Goal: Transaction & Acquisition: Book appointment/travel/reservation

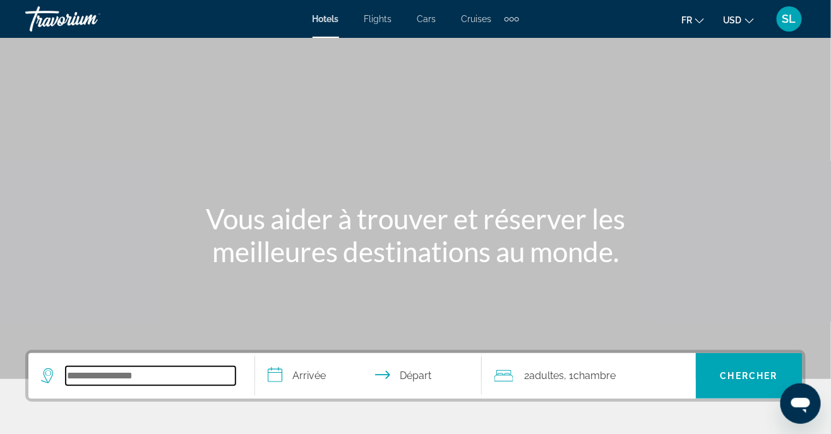
click at [165, 376] on input "Search widget" at bounding box center [151, 375] width 170 height 19
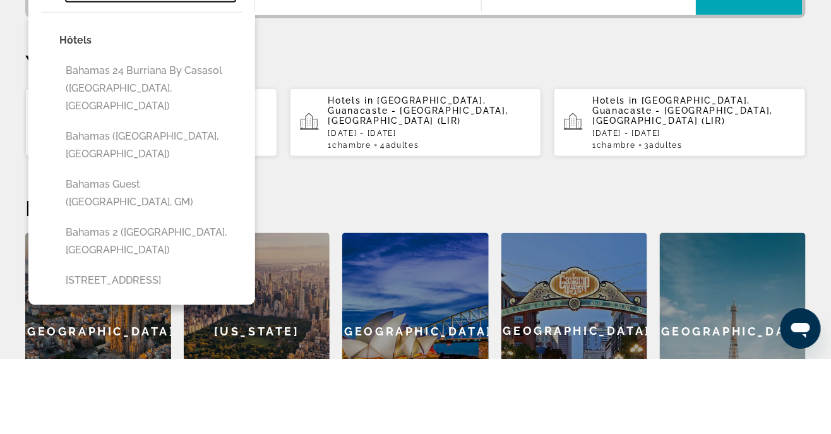
scroll to position [308, 0]
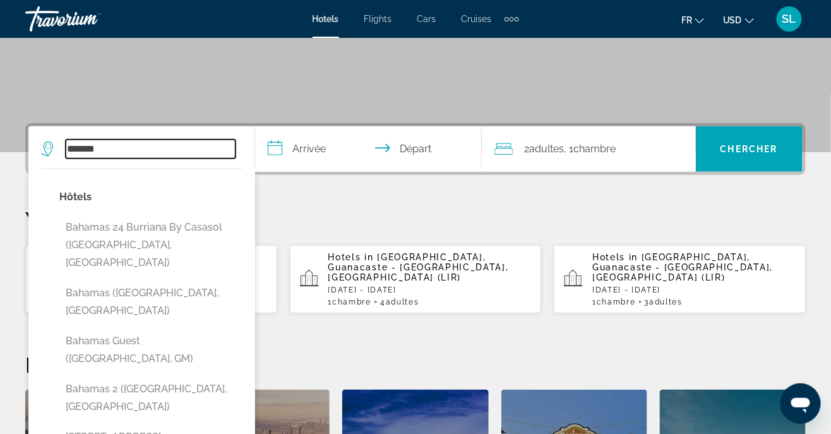
click at [165, 141] on input "*******" at bounding box center [151, 149] width 170 height 19
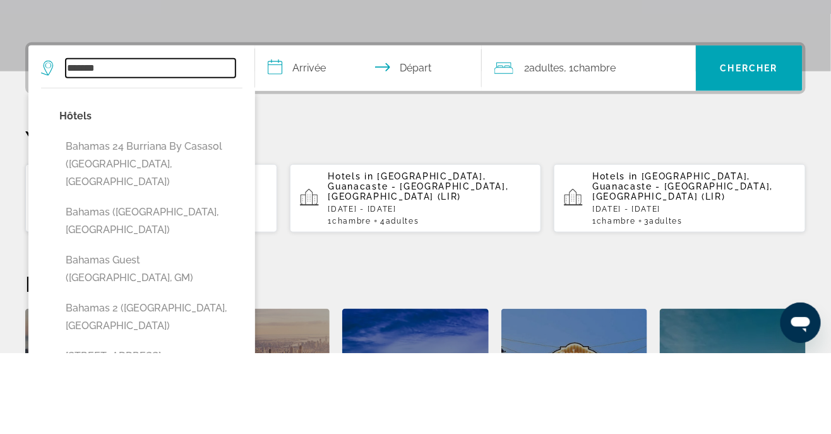
scroll to position [227, 0]
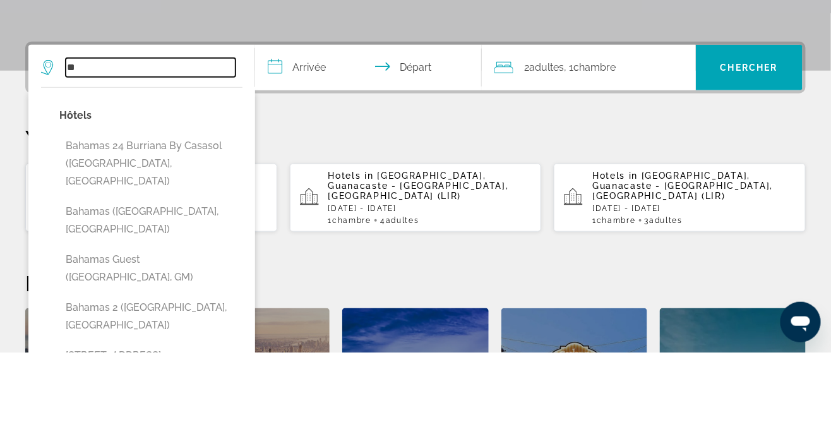
type input "*"
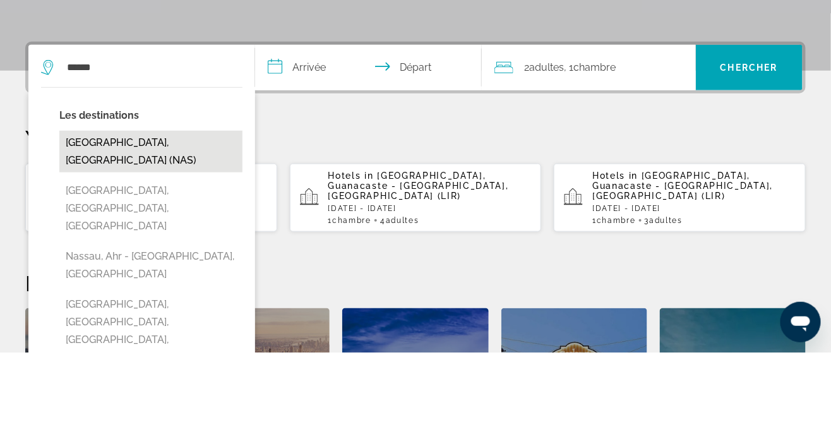
click at [152, 230] on button "[GEOGRAPHIC_DATA], [GEOGRAPHIC_DATA] (NAS)" at bounding box center [150, 233] width 183 height 42
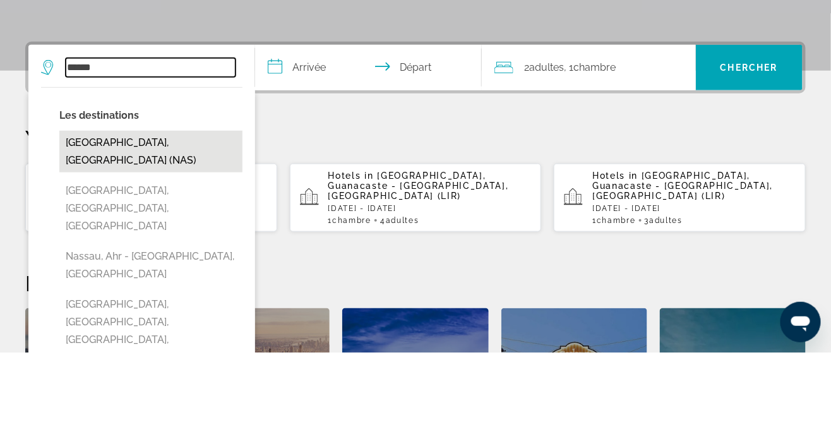
type input "**********"
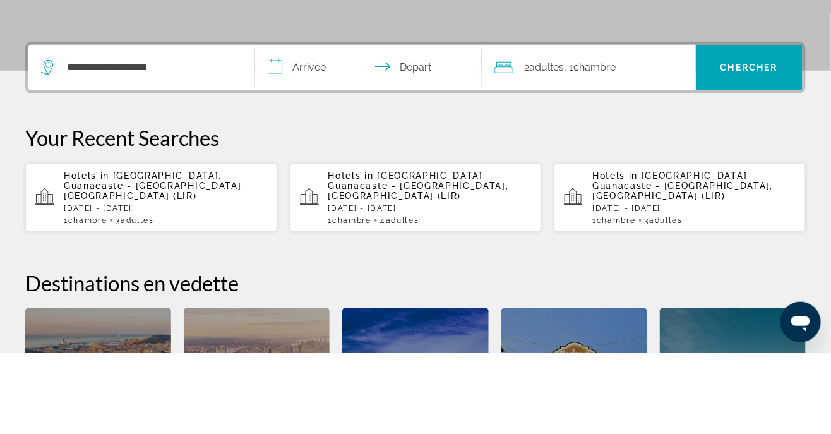
click at [306, 160] on input "**********" at bounding box center [371, 150] width 232 height 49
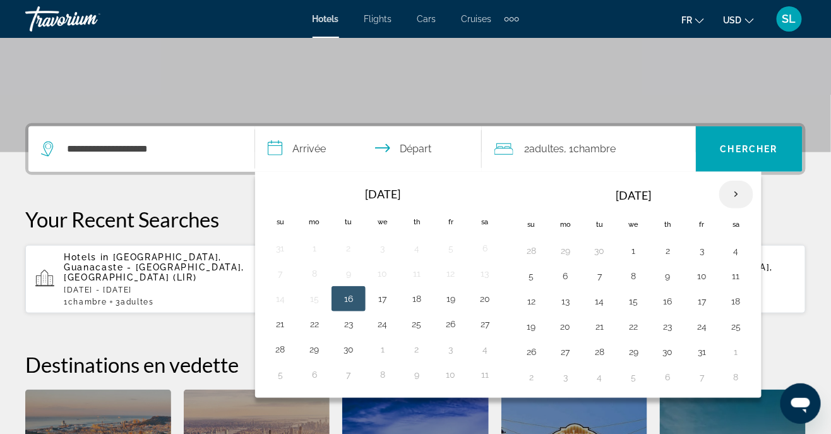
click at [721, 196] on th "Next month" at bounding box center [736, 195] width 34 height 28
click at [719, 199] on th "Next month" at bounding box center [736, 195] width 34 height 28
click at [719, 193] on th "Next month" at bounding box center [736, 195] width 34 height 28
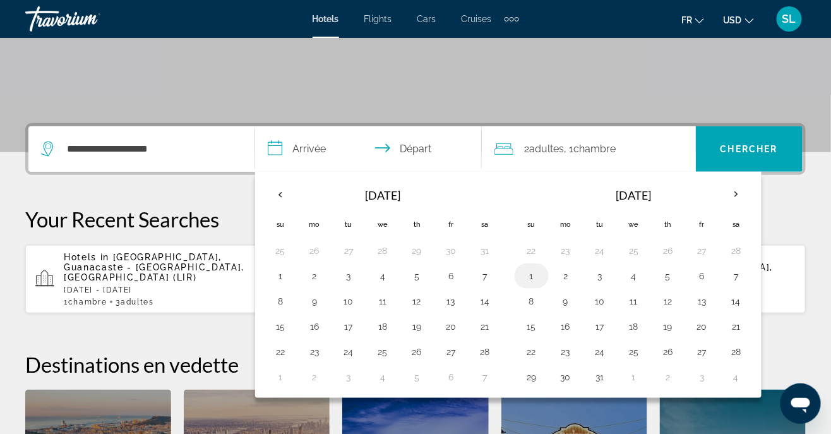
click at [524, 278] on button "1" at bounding box center [532, 276] width 20 height 18
click at [523, 301] on button "8" at bounding box center [532, 301] width 20 height 18
type input "**********"
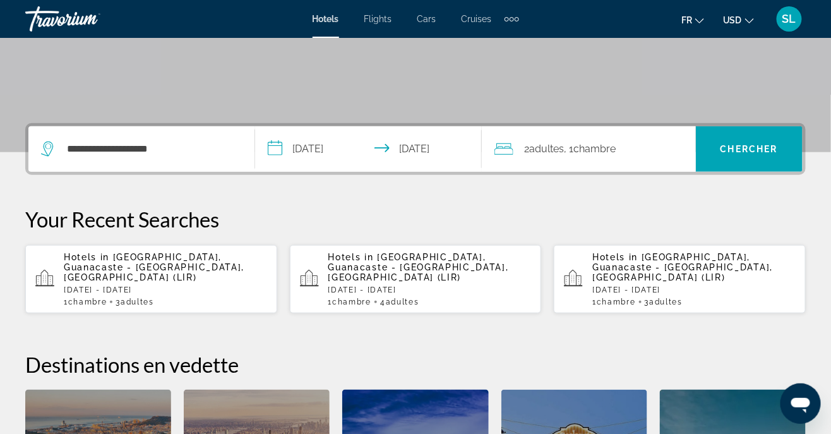
click at [560, 160] on div "2 Adulte Adultes , 1 Chambre pièces" at bounding box center [594, 148] width 201 height 45
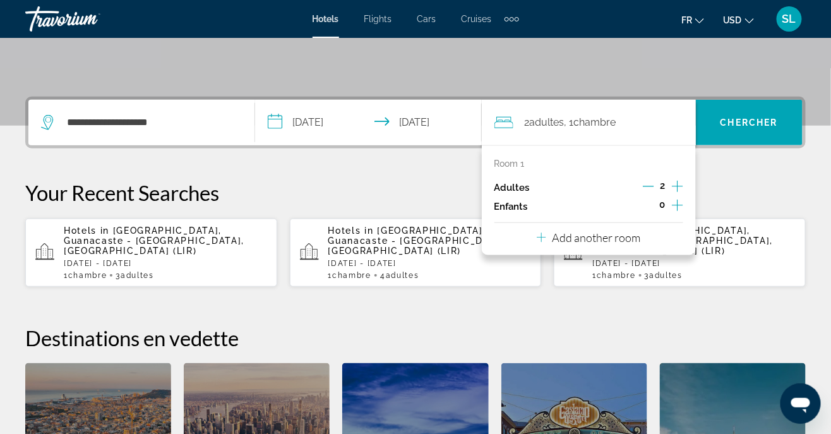
scroll to position [308, 0]
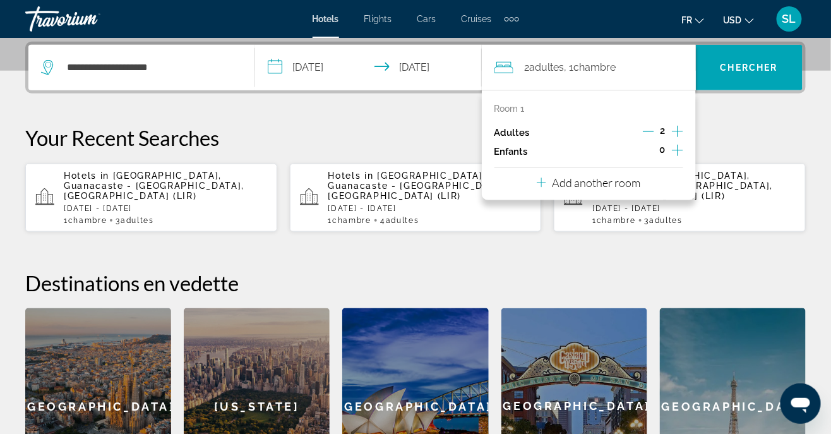
click at [674, 132] on icon "Increment adults" at bounding box center [677, 131] width 11 height 15
click at [672, 128] on icon "Increment adults" at bounding box center [677, 131] width 11 height 15
click at [739, 72] on span "Search widget" at bounding box center [749, 67] width 107 height 30
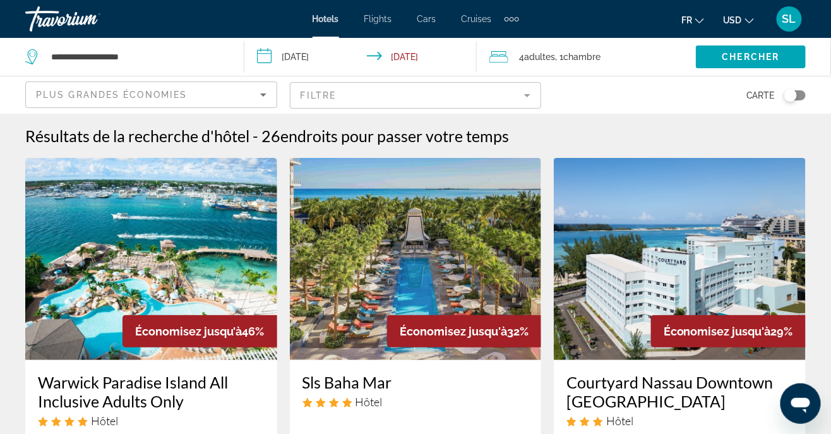
click at [520, 107] on mat-form-field "Filtre" at bounding box center [416, 95] width 252 height 27
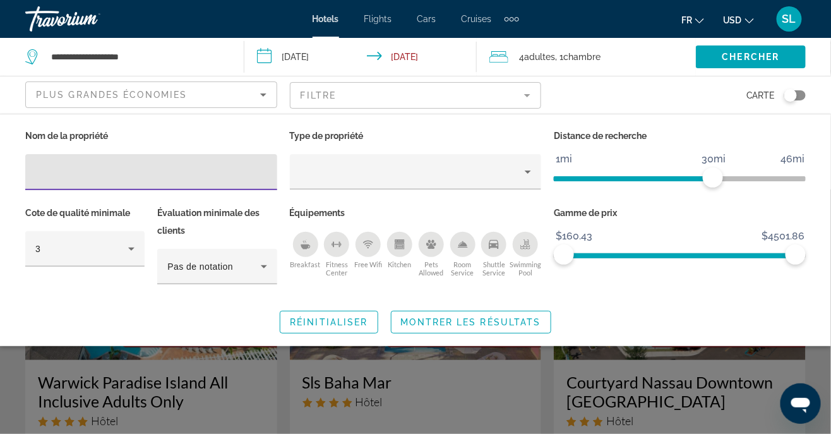
click at [759, 144] on div "Distance de recherche 1mi 46mi 30mi" at bounding box center [679, 165] width 265 height 77
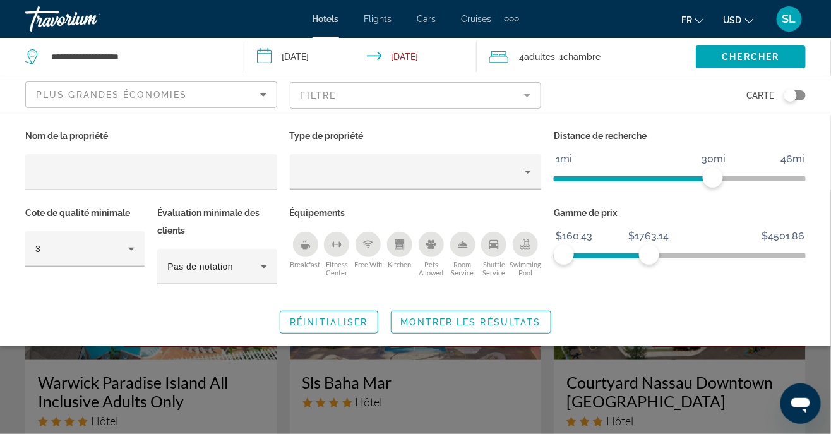
click at [292, 252] on button "Breakfast" at bounding box center [306, 254] width 32 height 46
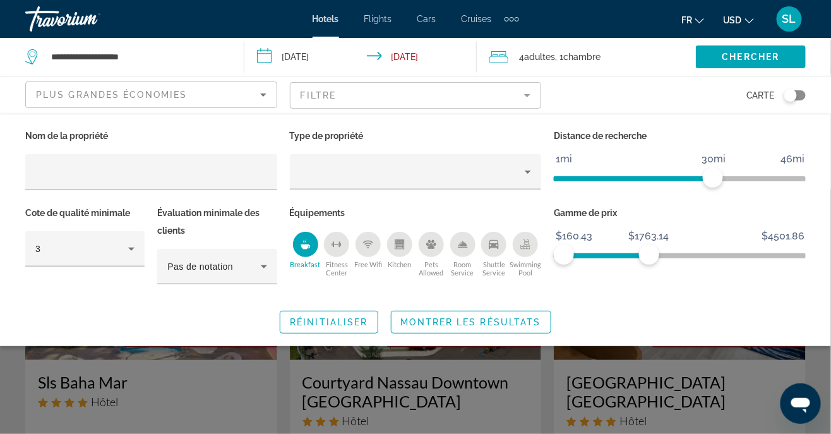
click at [263, 94] on icon "Sort by" at bounding box center [263, 94] width 6 height 3
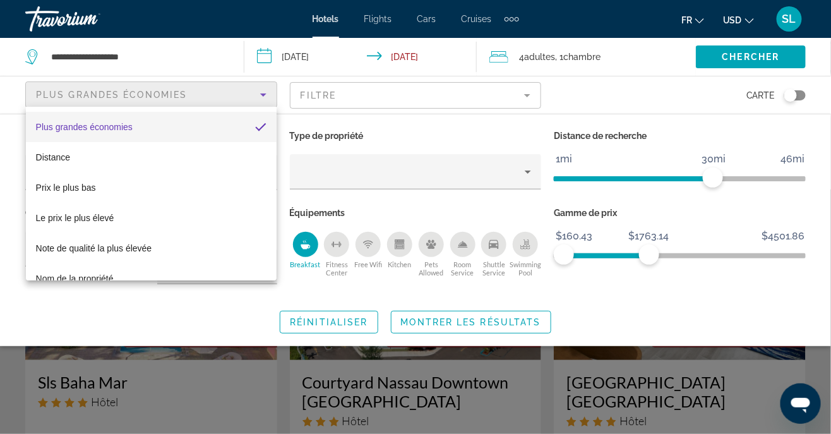
click at [240, 129] on mat-option "Plus grandes économies" at bounding box center [151, 127] width 251 height 30
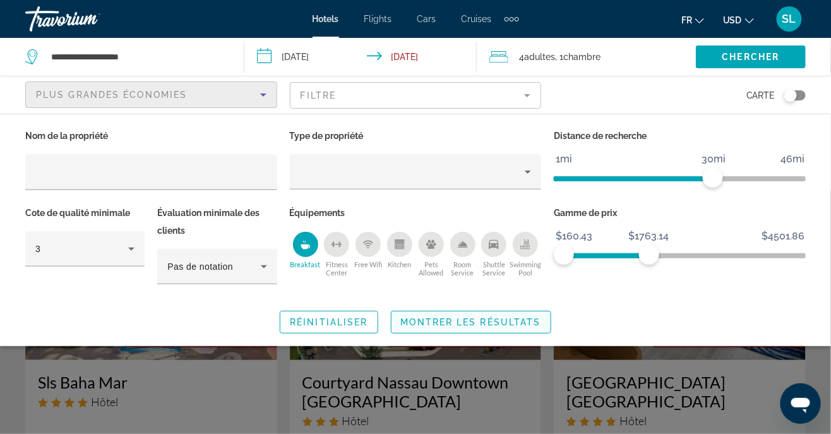
click at [479, 321] on span "Montrer les résultats" at bounding box center [471, 322] width 140 height 10
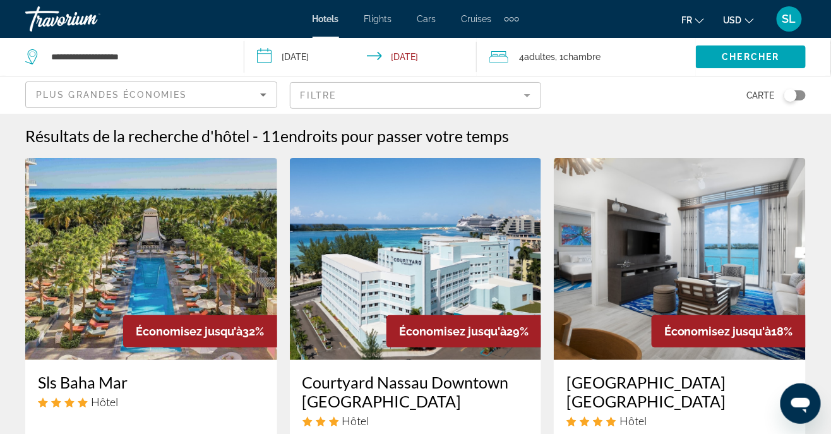
click at [743, 21] on button "USD USD ($) MXN (Mex$) CAD (Can$) GBP (£) EUR (€) AUD (A$) NZD (NZ$) CNY (CN¥)" at bounding box center [738, 20] width 31 height 18
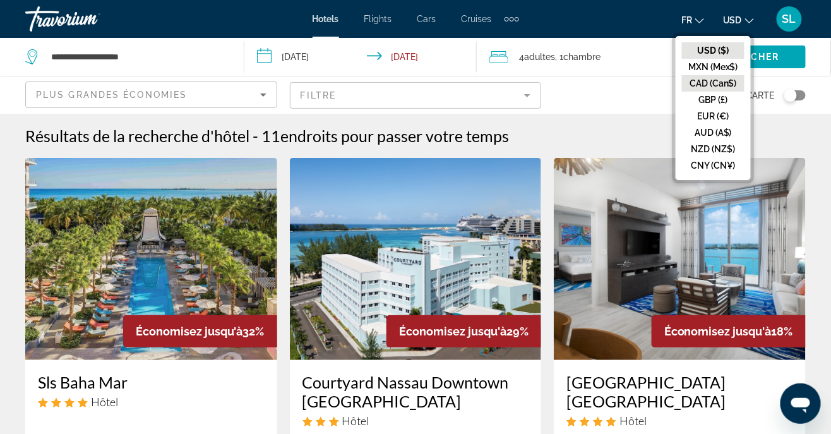
click at [718, 84] on button "CAD (Can$)" at bounding box center [713, 83] width 63 height 16
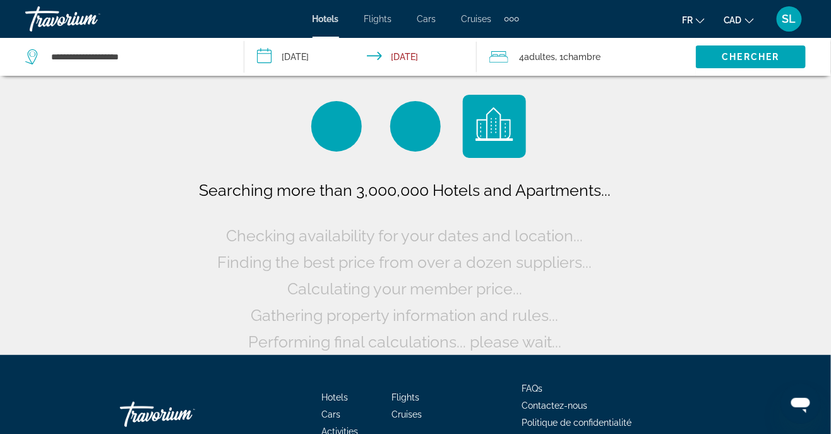
click at [787, 19] on span "SL" at bounding box center [789, 19] width 14 height 13
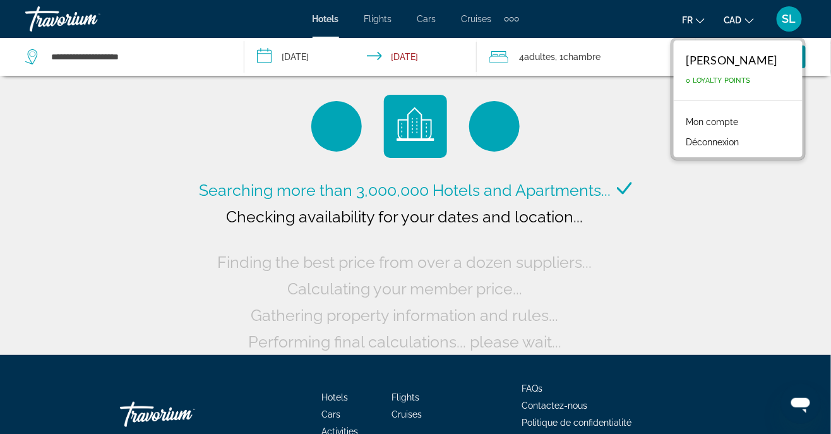
click at [716, 122] on link "Mon compte" at bounding box center [712, 122] width 65 height 16
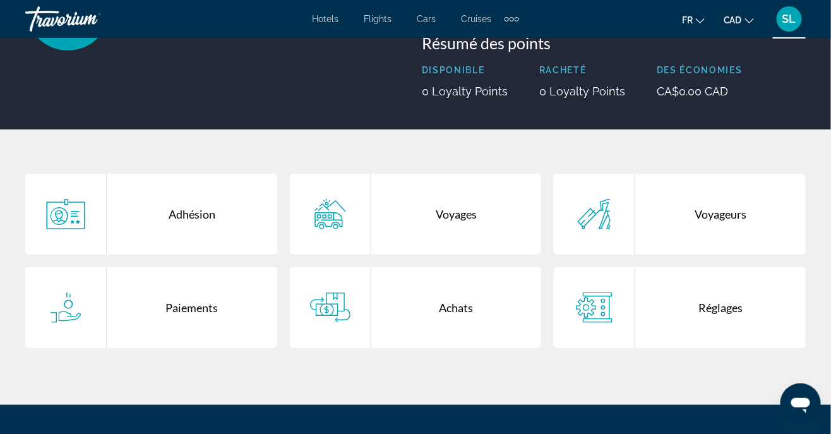
scroll to position [152, 0]
click at [712, 312] on div "Réglages" at bounding box center [720, 307] width 170 height 81
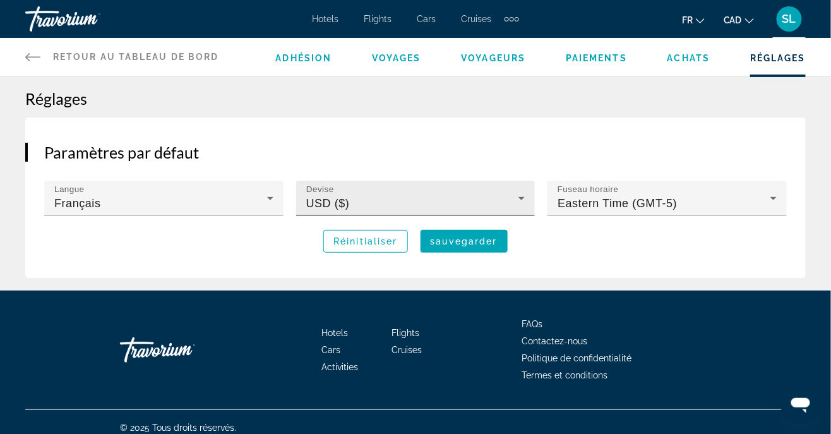
click at [522, 198] on icon "Main content" at bounding box center [521, 198] width 6 height 3
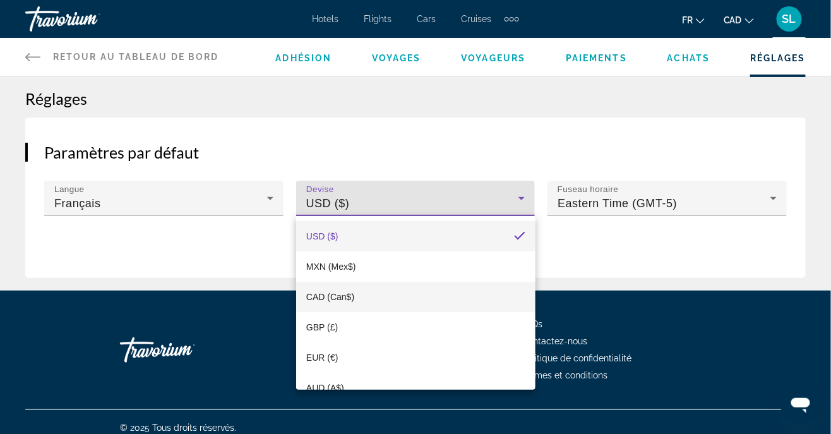
click at [354, 299] on mat-option "CAD (Can$)" at bounding box center [415, 297] width 239 height 30
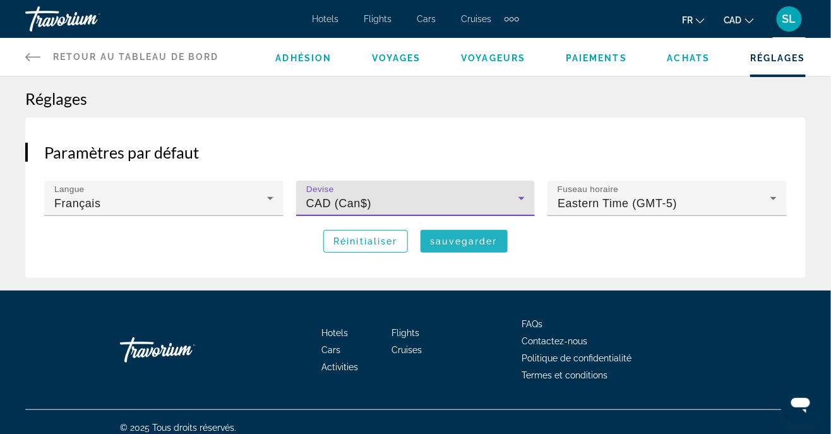
click at [462, 248] on span "Main content" at bounding box center [464, 241] width 87 height 30
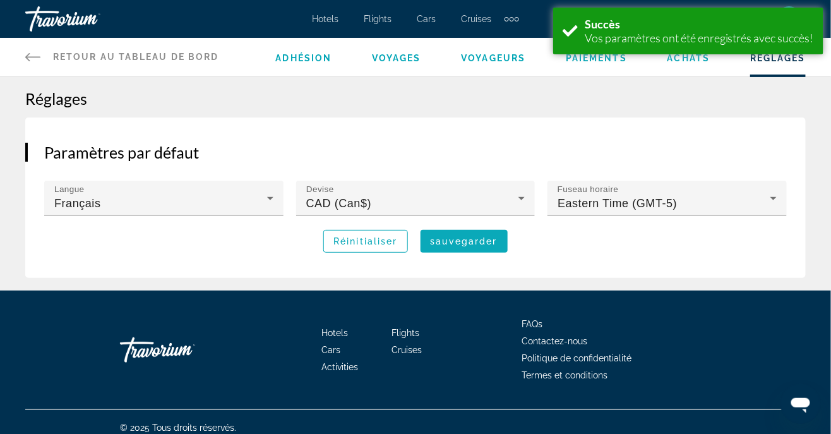
click at [477, 242] on span "sauvegarder" at bounding box center [464, 241] width 67 height 10
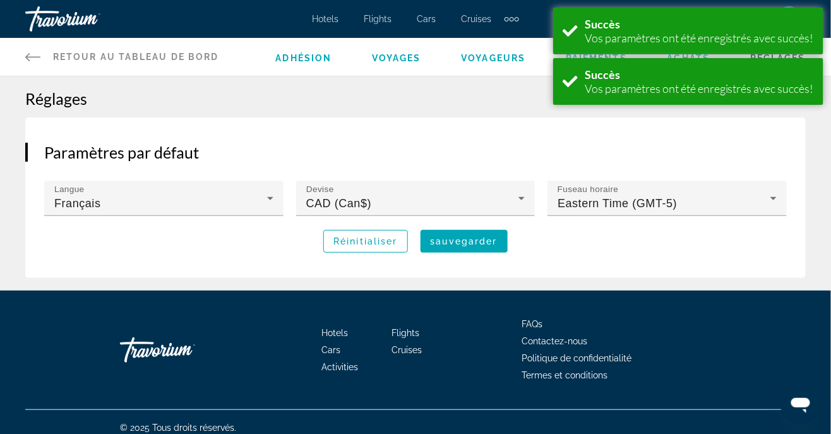
click at [33, 55] on icon "Main content" at bounding box center [32, 56] width 15 height 15
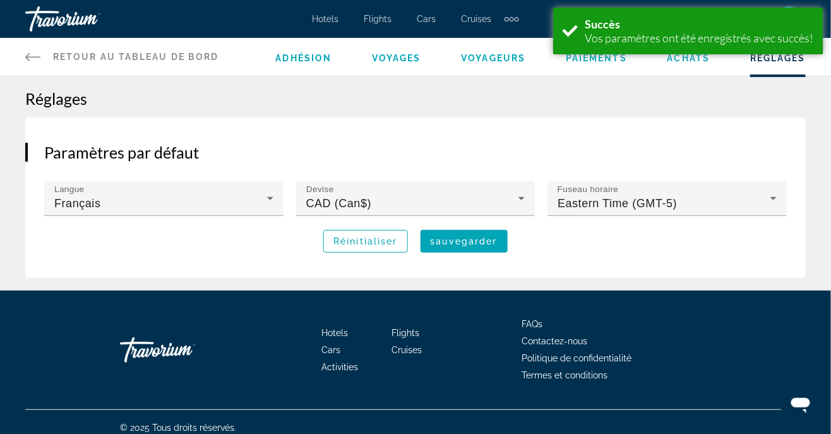
click at [33, 57] on icon "Main content" at bounding box center [32, 57] width 15 height 8
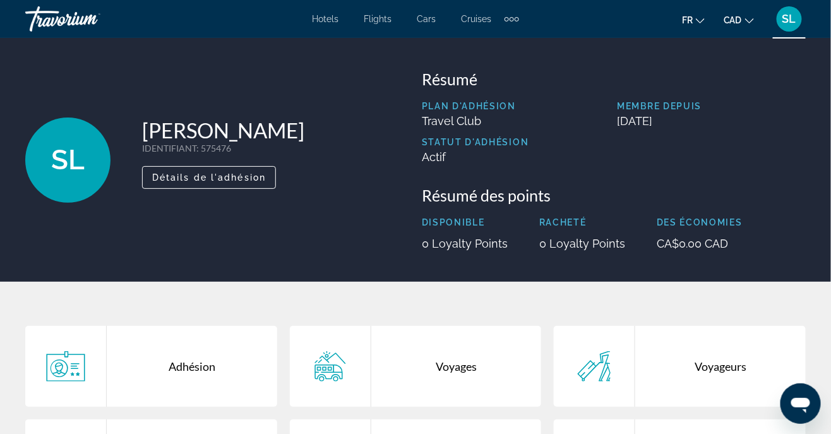
click at [332, 23] on span "Hotels" at bounding box center [326, 19] width 27 height 10
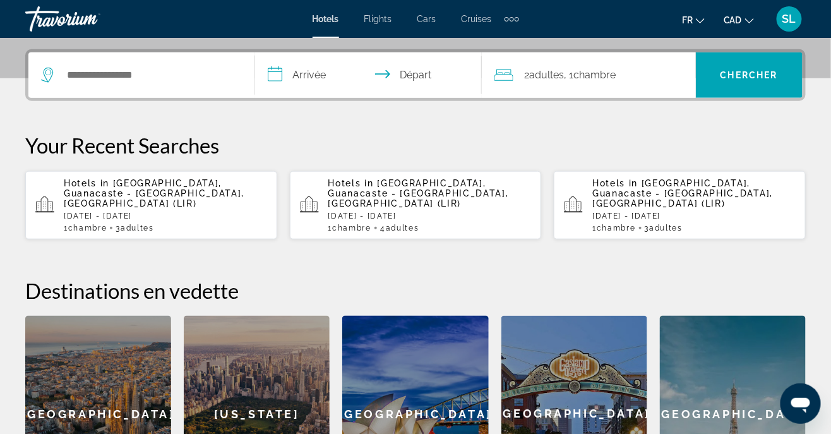
scroll to position [301, 0]
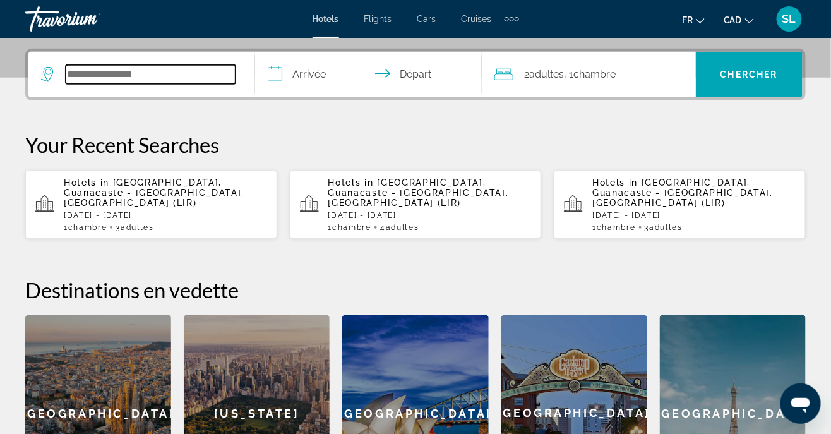
click at [118, 76] on input "Search widget" at bounding box center [151, 74] width 170 height 19
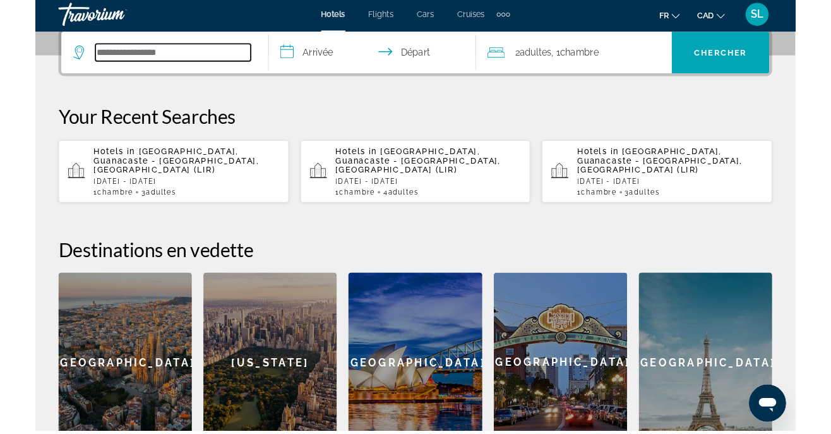
scroll to position [315, 0]
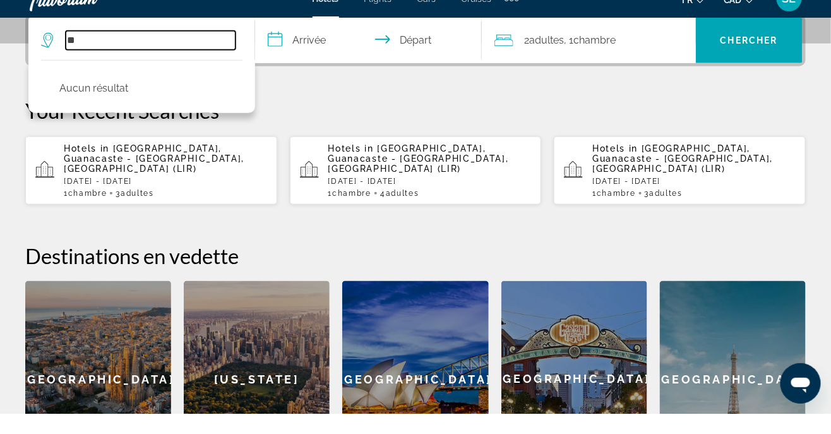
type input "*"
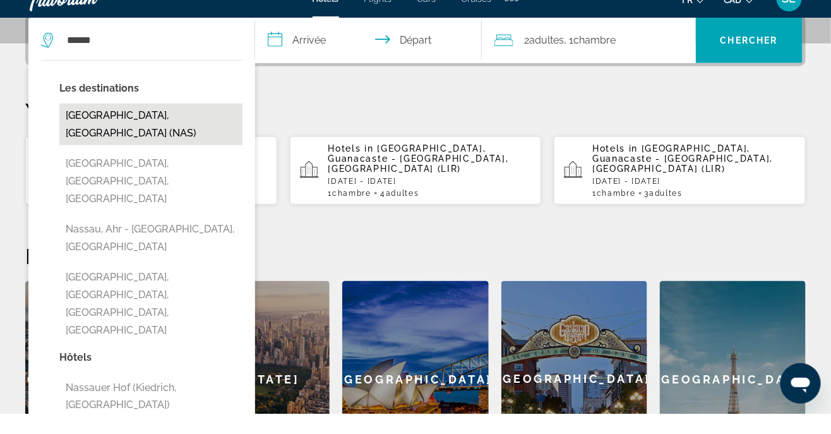
click at [138, 141] on button "[GEOGRAPHIC_DATA], [GEOGRAPHIC_DATA] (NAS)" at bounding box center [150, 145] width 183 height 42
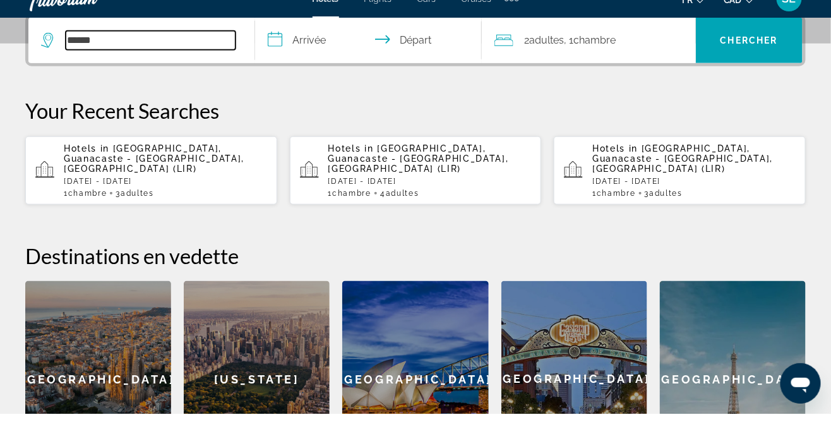
type input "**********"
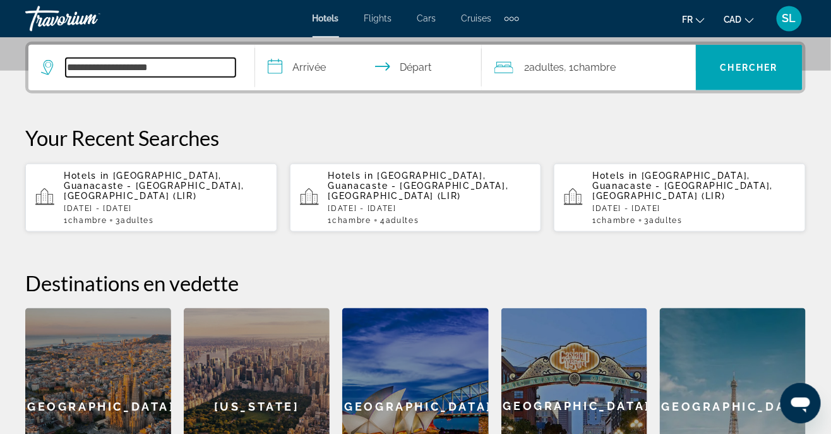
scroll to position [308, 0]
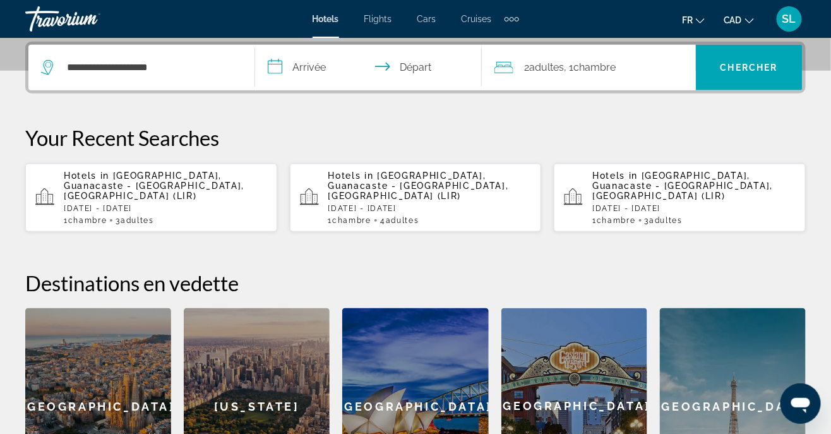
click at [572, 73] on span ", 1 Chambre pièces" at bounding box center [591, 68] width 52 height 18
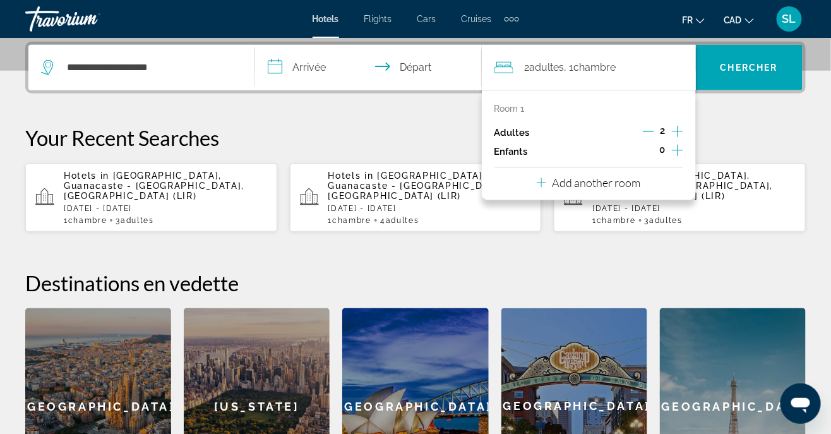
click at [674, 130] on icon "Increment adults" at bounding box center [677, 131] width 11 height 11
click at [744, 66] on span "Chercher" at bounding box center [749, 68] width 57 height 10
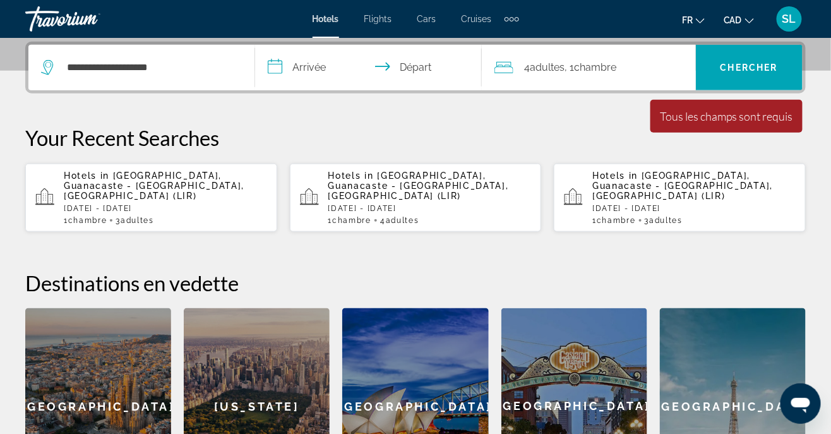
click at [314, 69] on input "**********" at bounding box center [371, 69] width 232 height 49
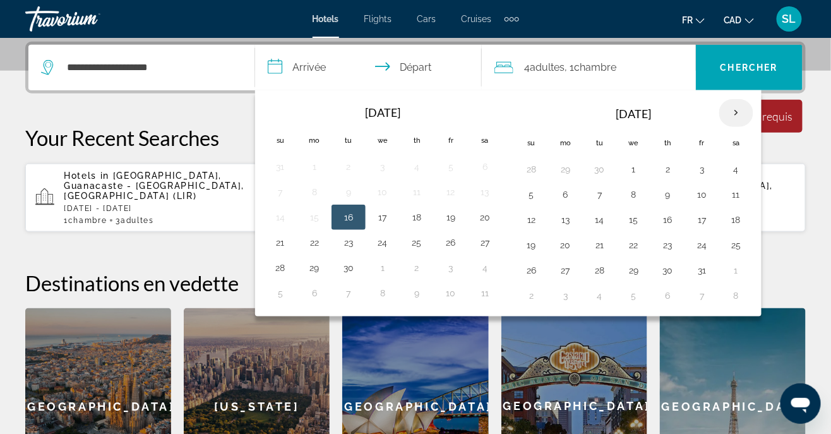
click at [727, 118] on th "Next month" at bounding box center [736, 113] width 34 height 28
click at [719, 117] on th "Next month" at bounding box center [736, 113] width 34 height 28
click at [719, 115] on th "Next month" at bounding box center [736, 113] width 34 height 28
click at [719, 112] on th "Next month" at bounding box center [736, 113] width 34 height 28
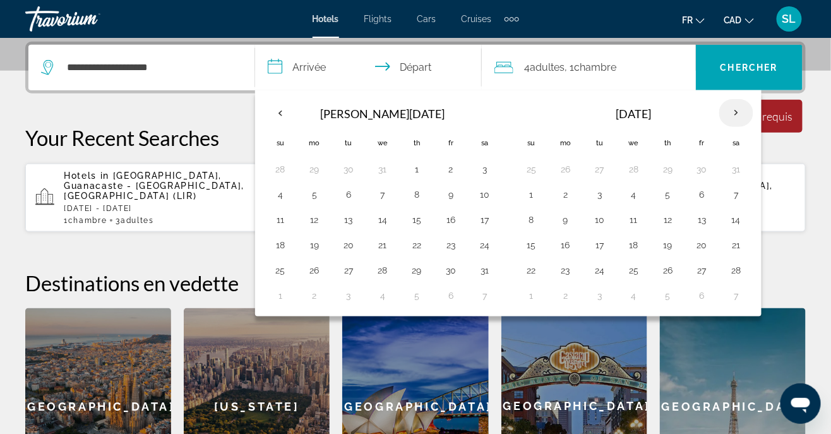
click at [721, 112] on th "Next month" at bounding box center [736, 113] width 34 height 28
click at [522, 193] on button "1" at bounding box center [532, 195] width 20 height 18
click at [522, 222] on button "8" at bounding box center [532, 220] width 20 height 18
type input "**********"
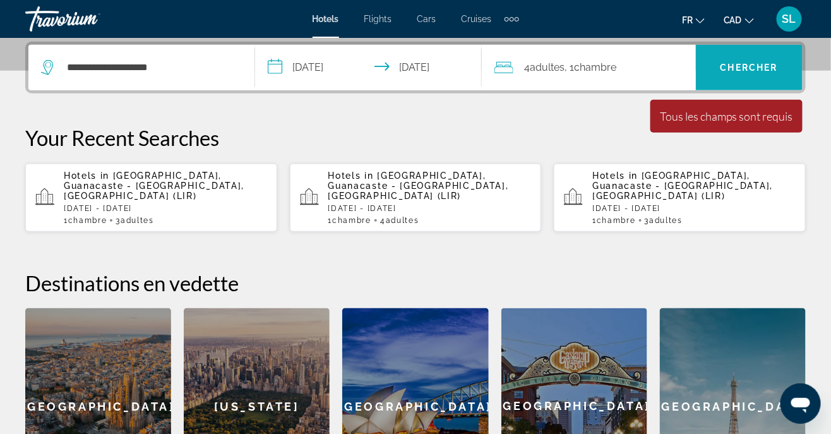
click at [734, 66] on span "Chercher" at bounding box center [749, 68] width 57 height 10
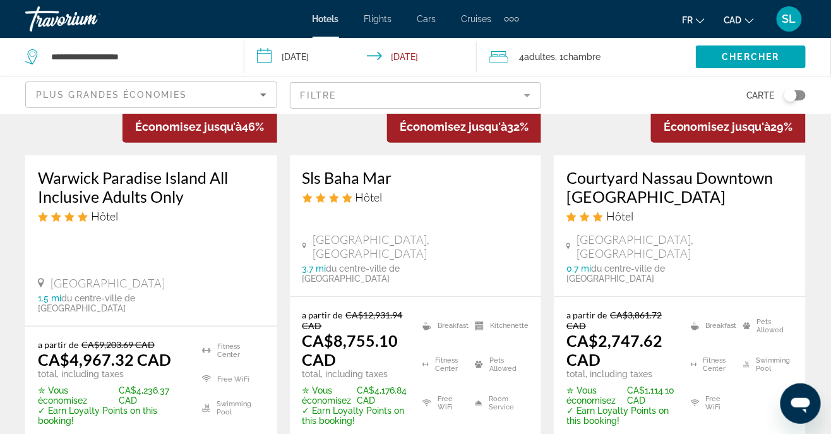
scroll to position [210, 0]
